Goal: Task Accomplishment & Management: Manage account settings

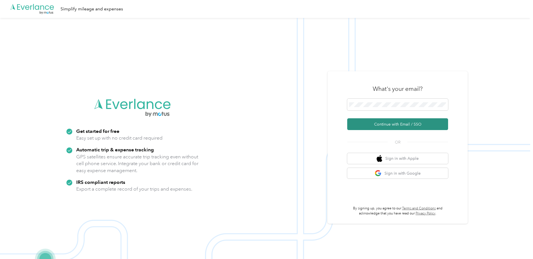
click at [369, 125] on button "Continue with Email / SSO" at bounding box center [397, 124] width 101 height 12
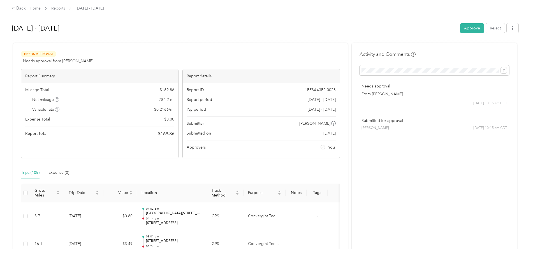
click at [471, 29] on button "Approve" at bounding box center [472, 28] width 24 height 10
